Goal: Find specific page/section: Find specific page/section

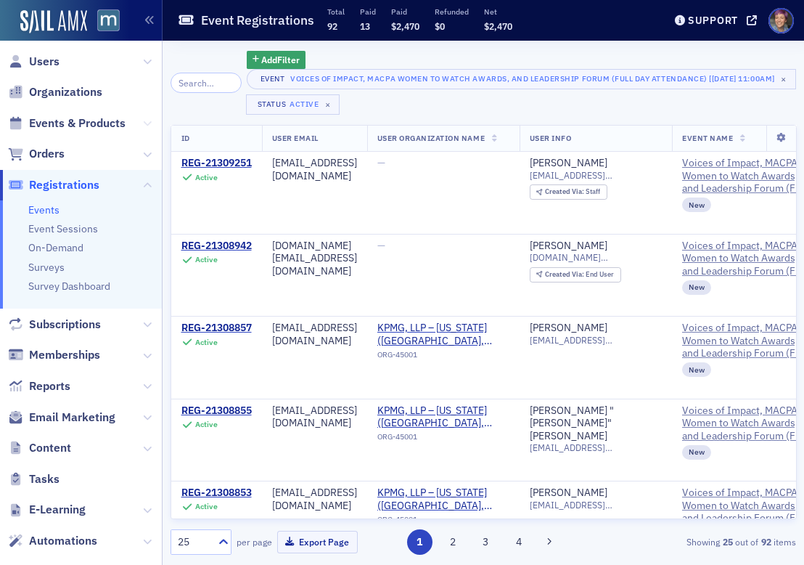
click at [143, 123] on icon at bounding box center [147, 123] width 9 height 9
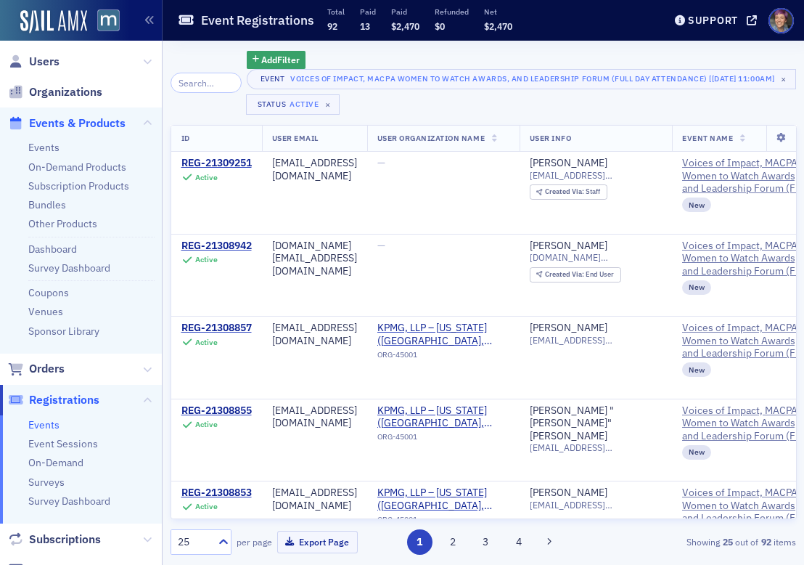
click at [59, 128] on span "Events & Products" at bounding box center [77, 123] width 97 height 16
click at [63, 126] on span "Events & Products" at bounding box center [77, 123] width 97 height 16
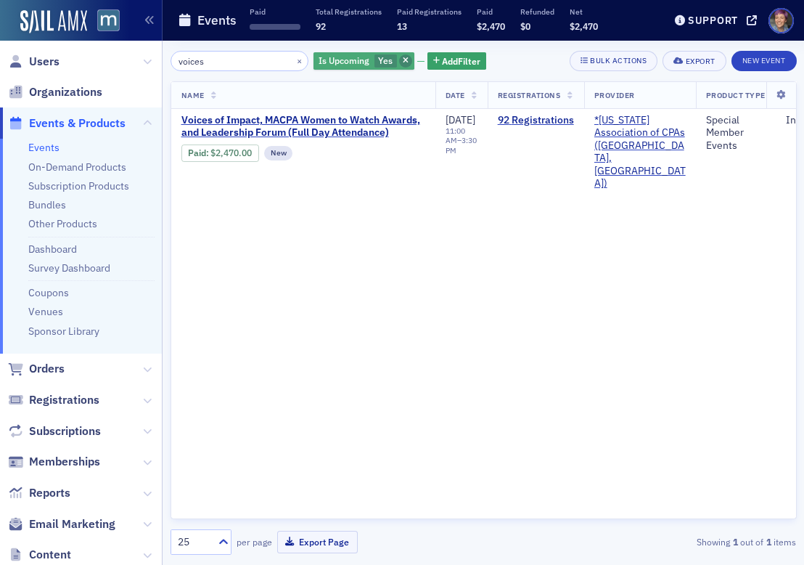
type input "voices"
click at [403, 60] on icon "button" at bounding box center [406, 61] width 6 height 8
